Goal: Information Seeking & Learning: Learn about a topic

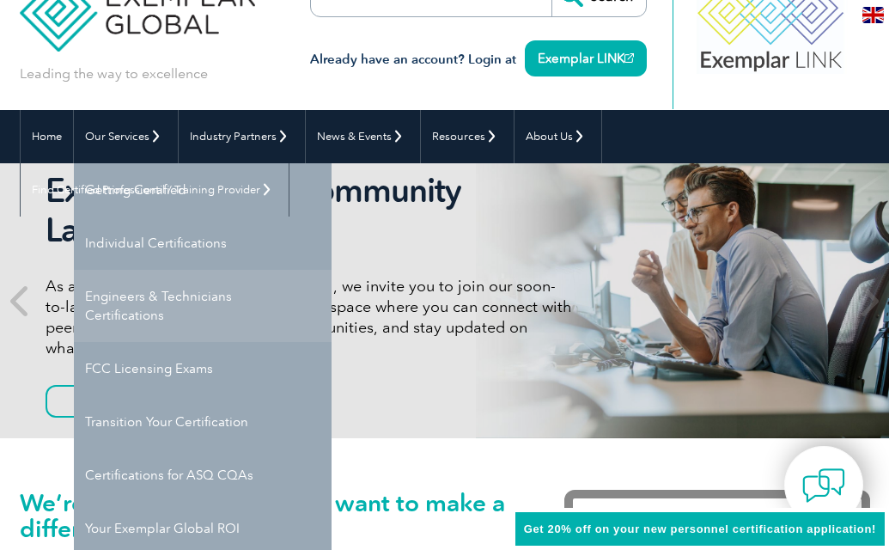
scroll to position [58, 0]
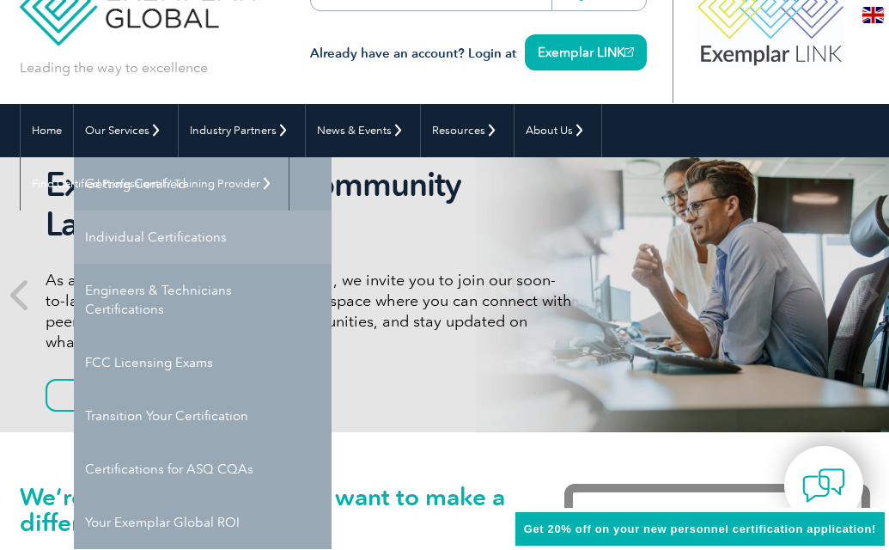
click at [184, 253] on link "Individual Certifications" at bounding box center [203, 236] width 258 height 53
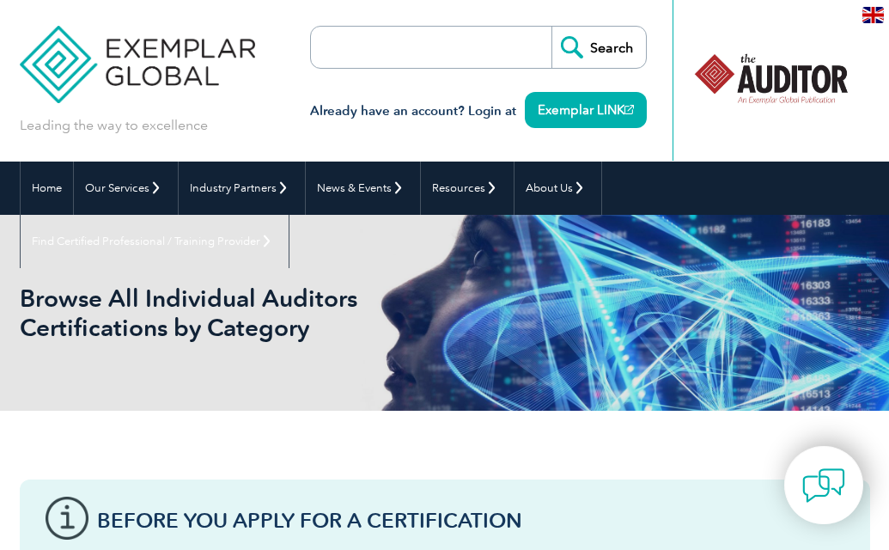
click at [419, 40] on input "search" at bounding box center [410, 47] width 180 height 41
type input "9001"
click at [552, 27] on input "Search" at bounding box center [599, 47] width 94 height 41
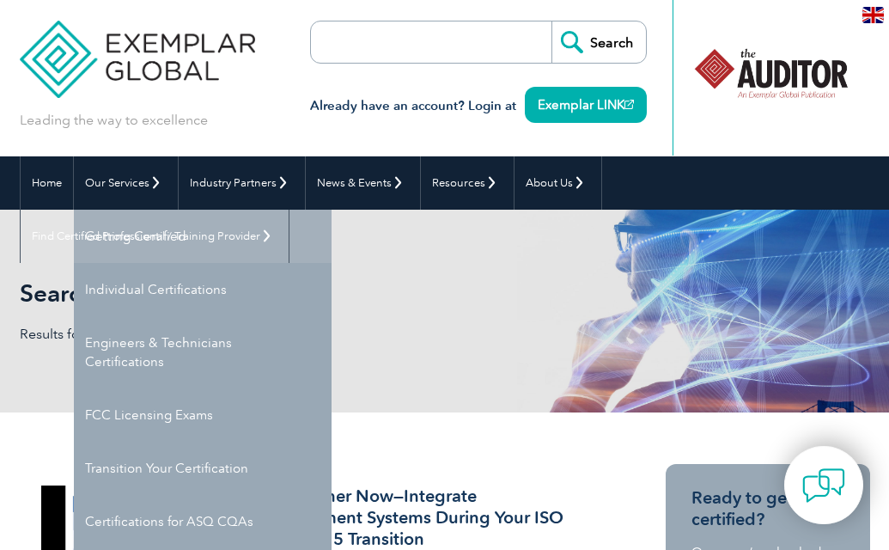
scroll to position [6, 0]
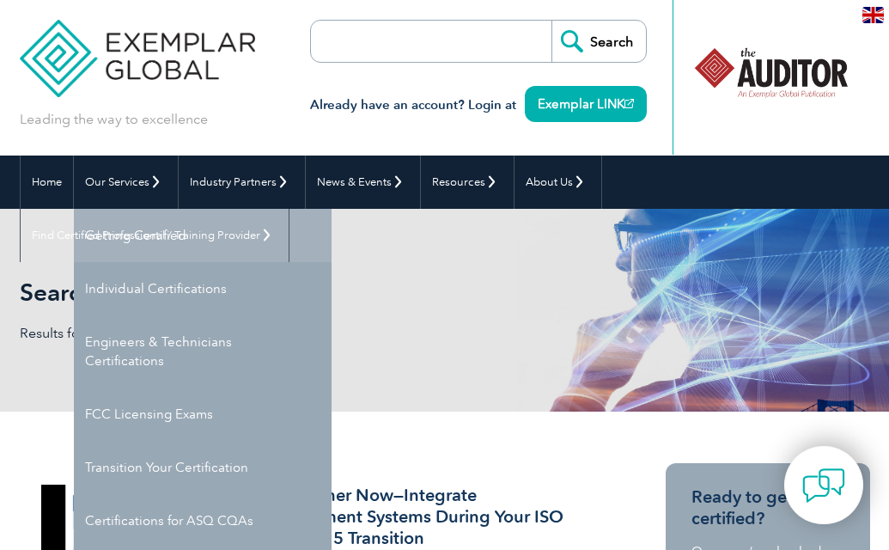
click at [151, 223] on link "Getting Certified" at bounding box center [203, 235] width 258 height 53
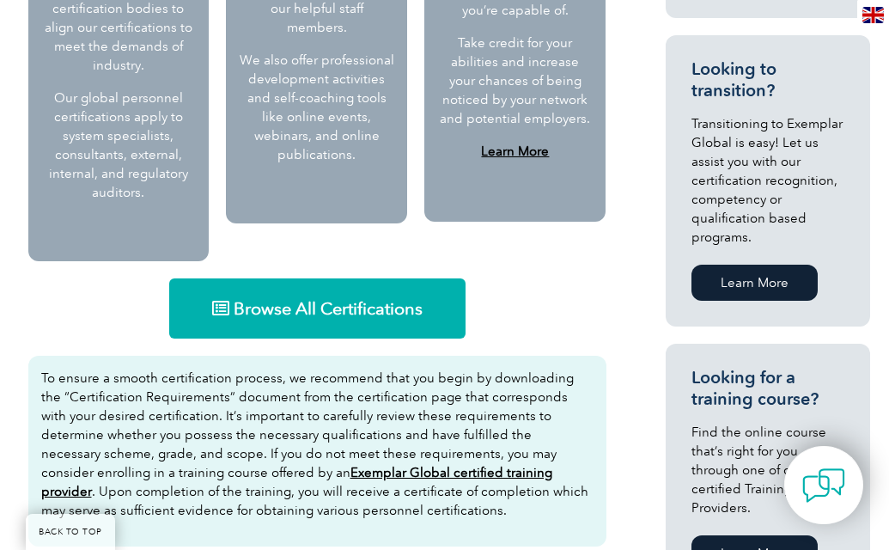
scroll to position [1254, 0]
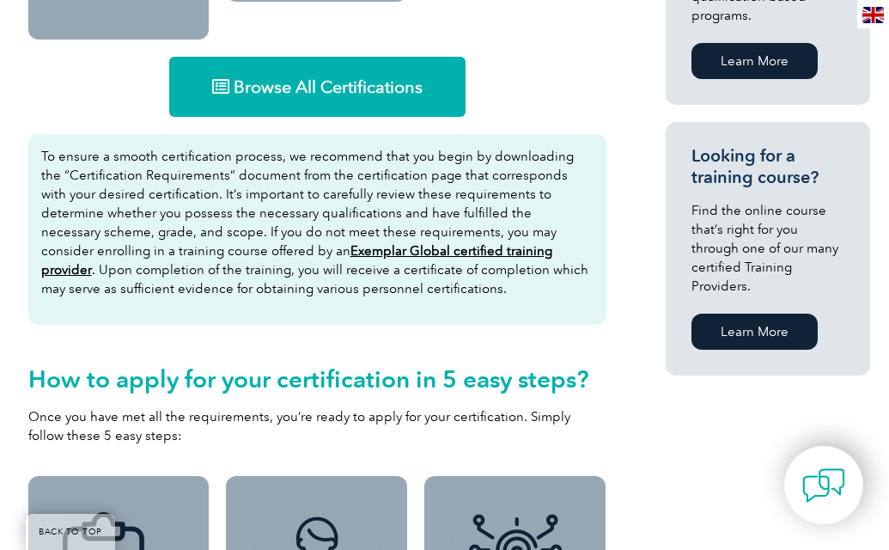
click at [247, 89] on link "Browse All Certifications" at bounding box center [317, 87] width 296 height 60
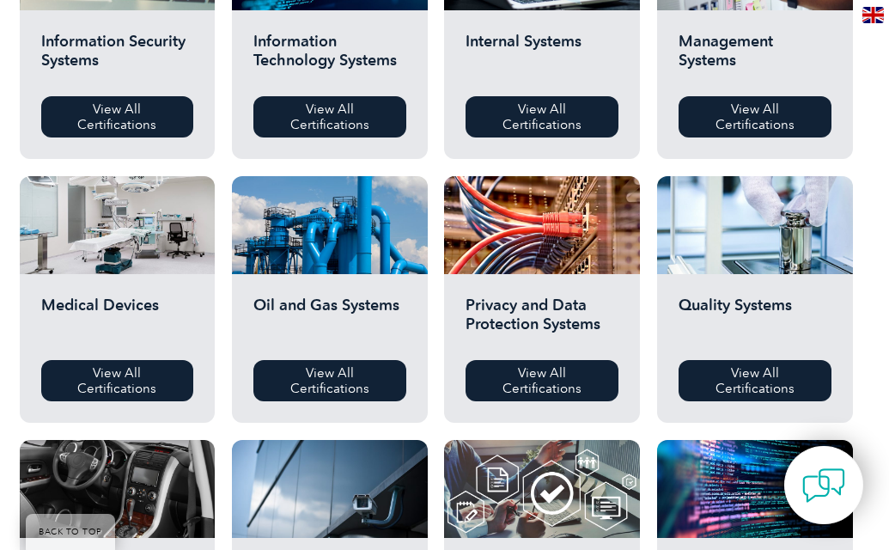
scroll to position [1021, 0]
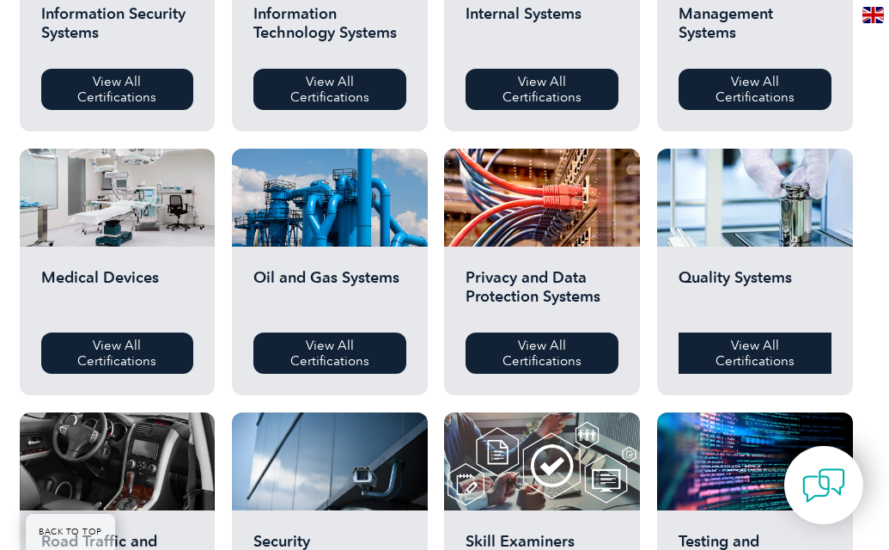
click at [775, 338] on link "View All Certifications" at bounding box center [755, 352] width 153 height 41
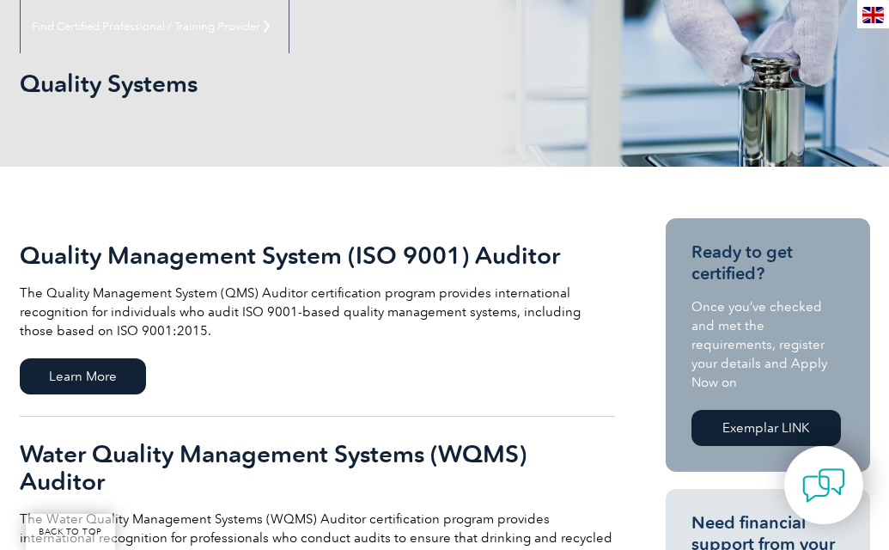
scroll to position [255, 0]
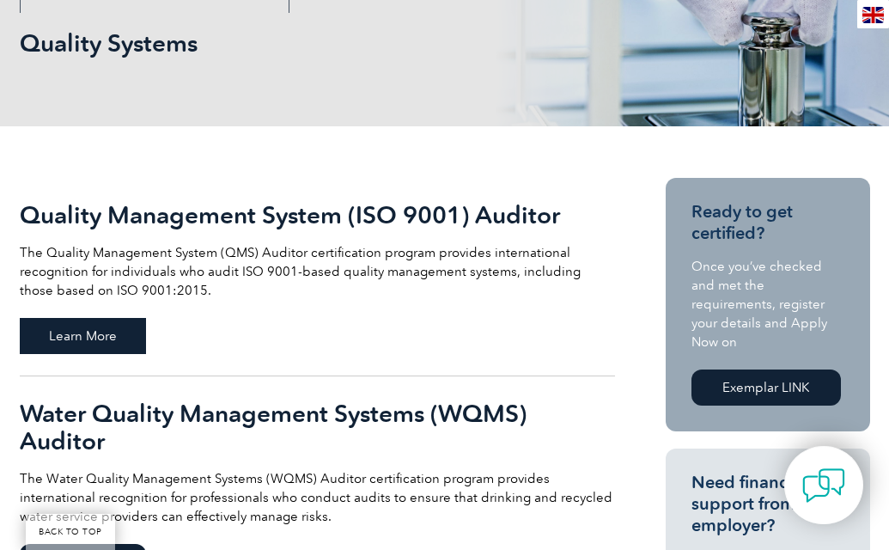
click at [83, 329] on span "Learn More" at bounding box center [83, 336] width 126 height 36
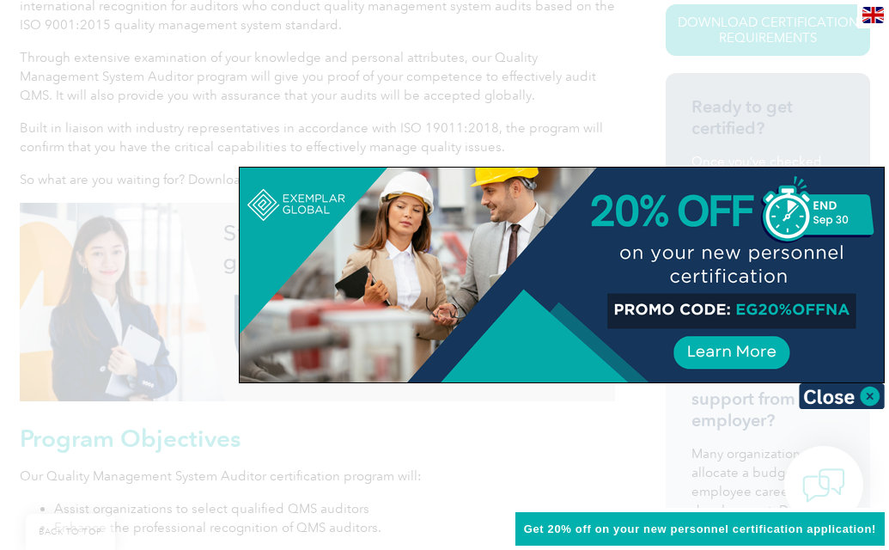
scroll to position [550, 0]
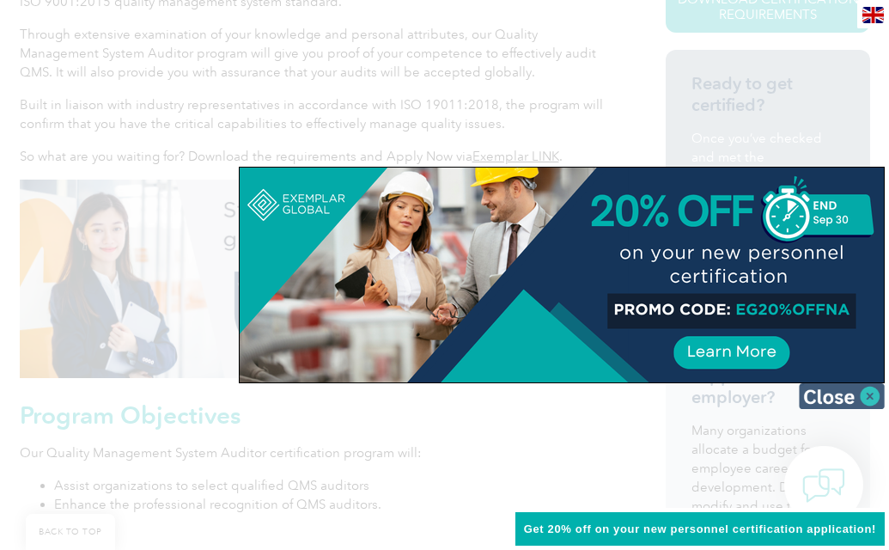
click at [858, 404] on img at bounding box center [842, 396] width 86 height 26
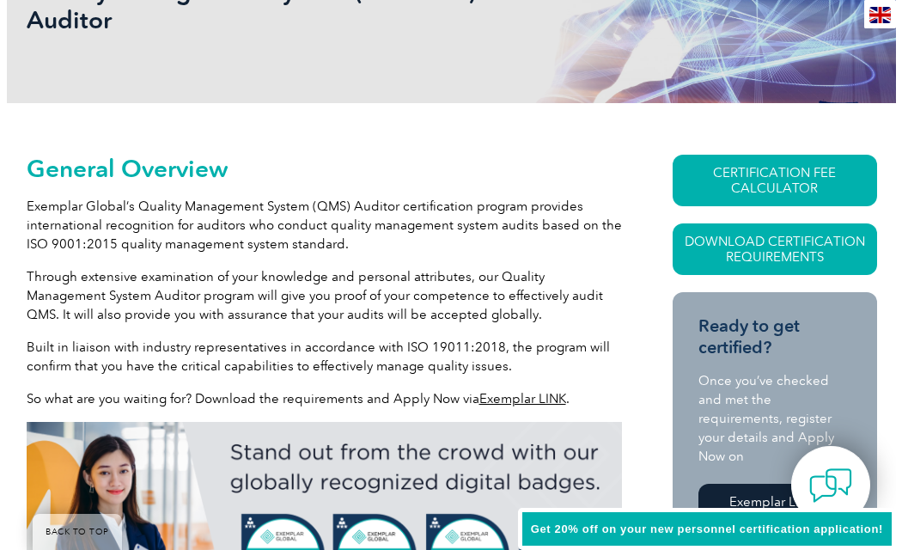
scroll to position [303, 0]
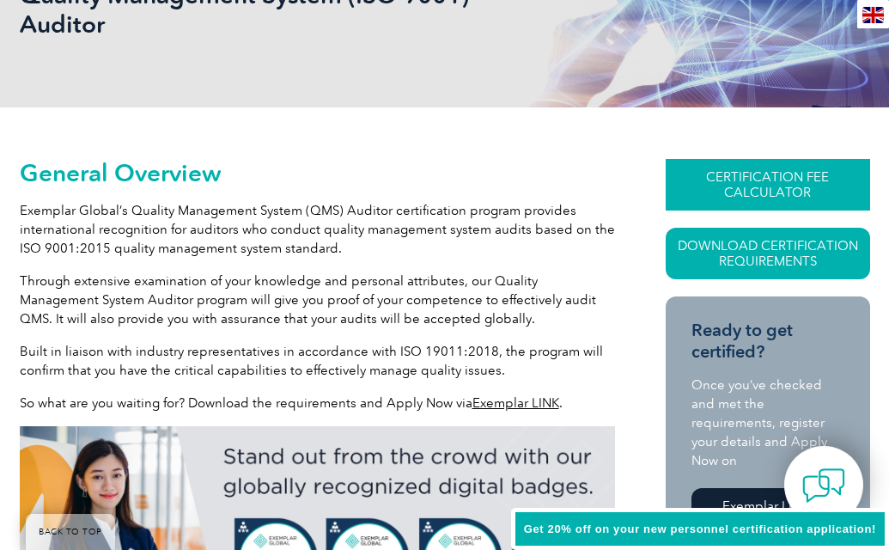
click at [709, 192] on link "CERTIFICATION FEE CALCULATOR" at bounding box center [768, 185] width 204 height 52
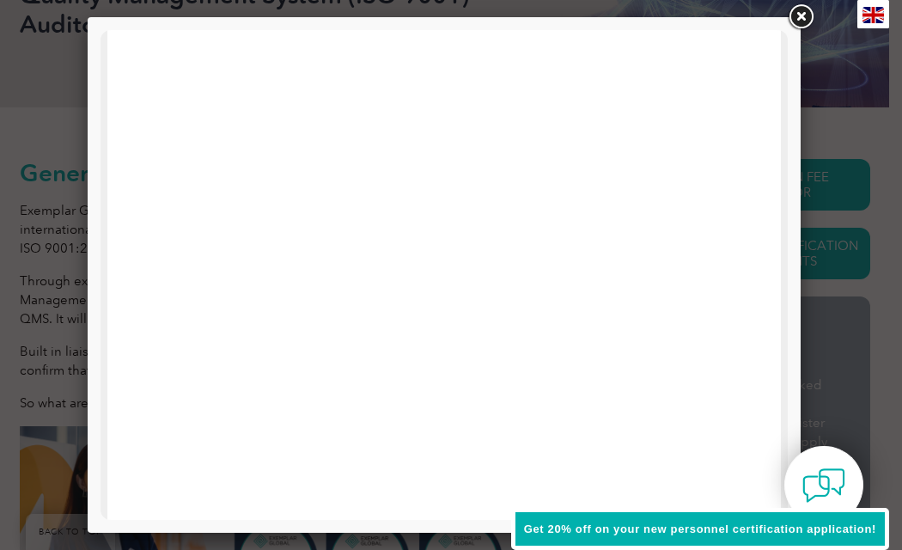
scroll to position [11, 0]
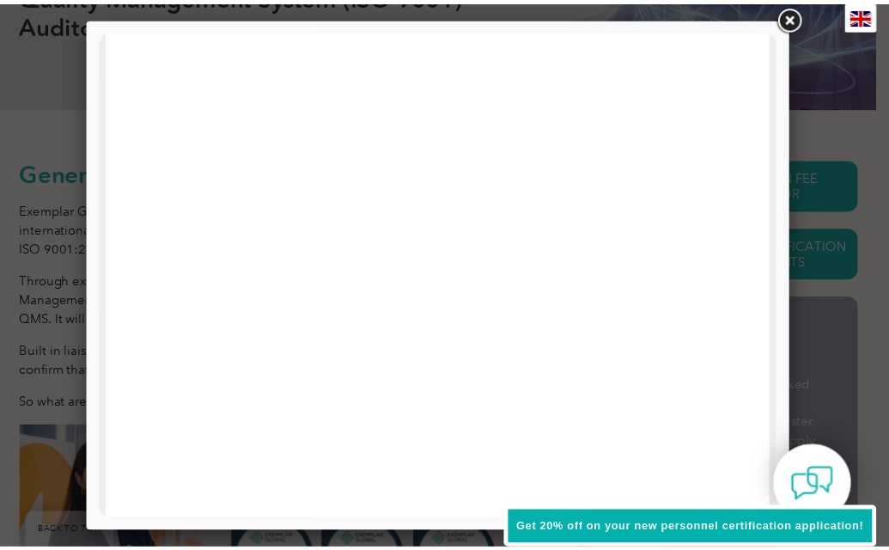
scroll to position [842, 0]
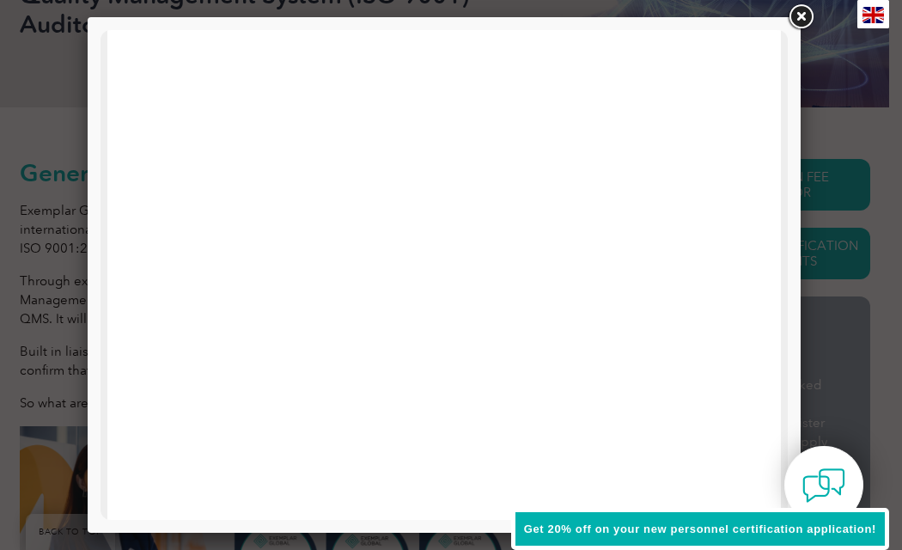
click at [794, 10] on link at bounding box center [800, 17] width 31 height 31
